Goal: Entertainment & Leisure: Consume media (video, audio)

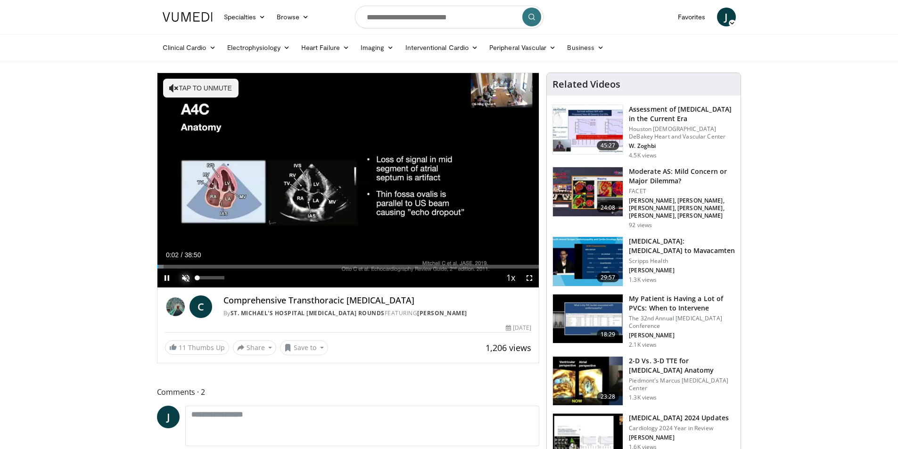
click at [183, 278] on span "Video Player" at bounding box center [185, 278] width 19 height 19
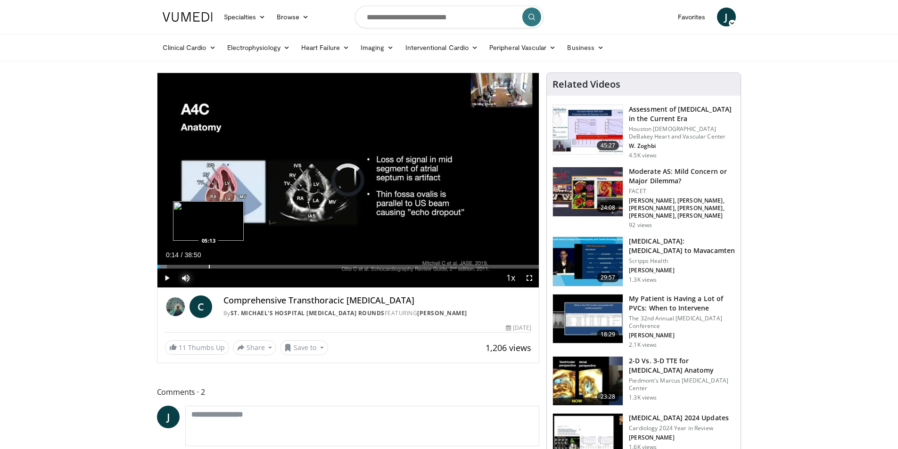
click at [209, 268] on div "Progress Bar" at bounding box center [209, 267] width 1 height 4
